Goal: Navigation & Orientation: Find specific page/section

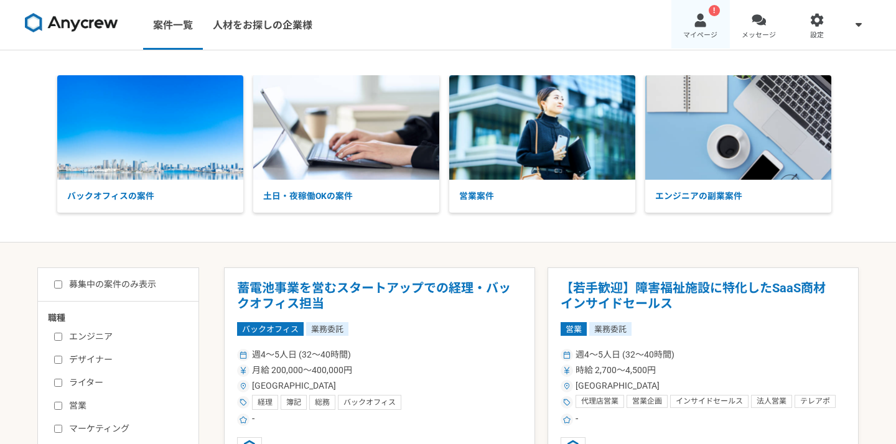
click at [692, 18] on link "! マイページ" at bounding box center [700, 25] width 58 height 50
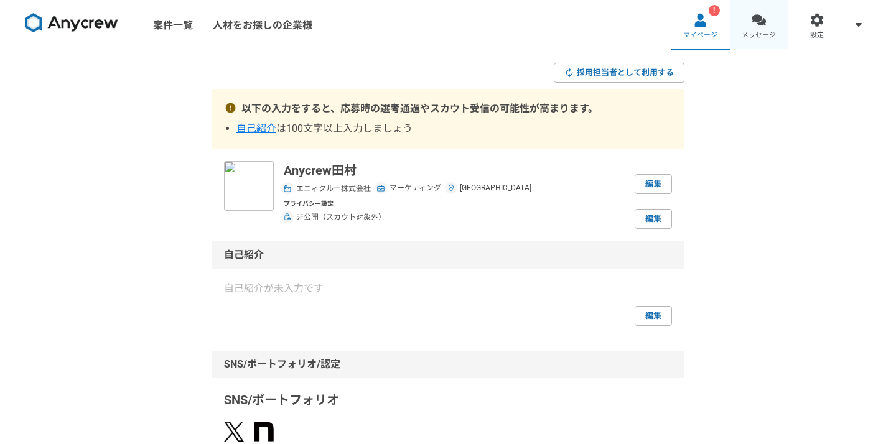
click at [748, 24] on link "メッセージ" at bounding box center [758, 25] width 58 height 50
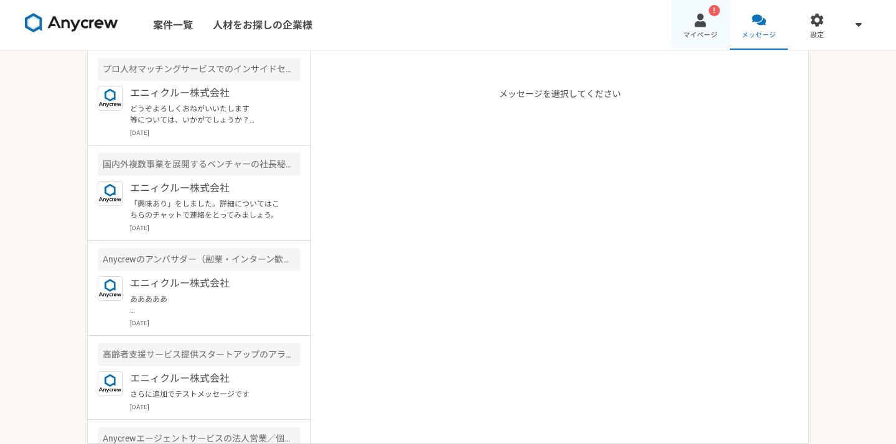
click at [710, 27] on link "! マイページ" at bounding box center [700, 25] width 58 height 50
